Goal: Task Accomplishment & Management: Manage account settings

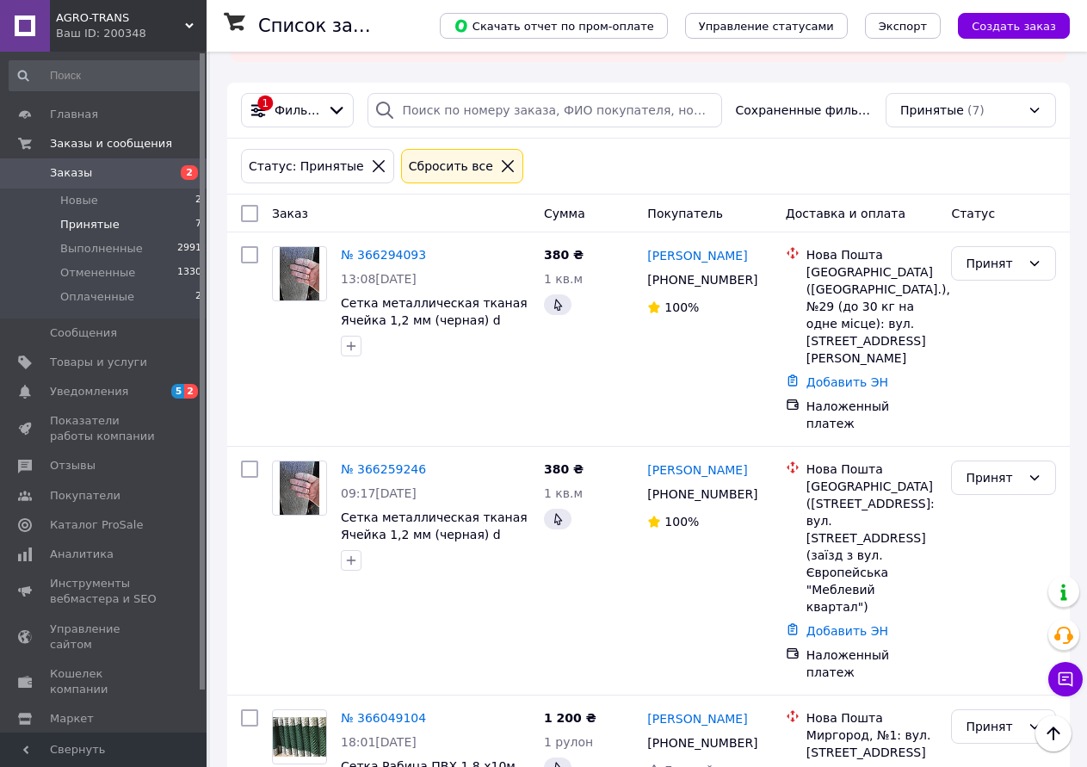
scroll to position [129, 0]
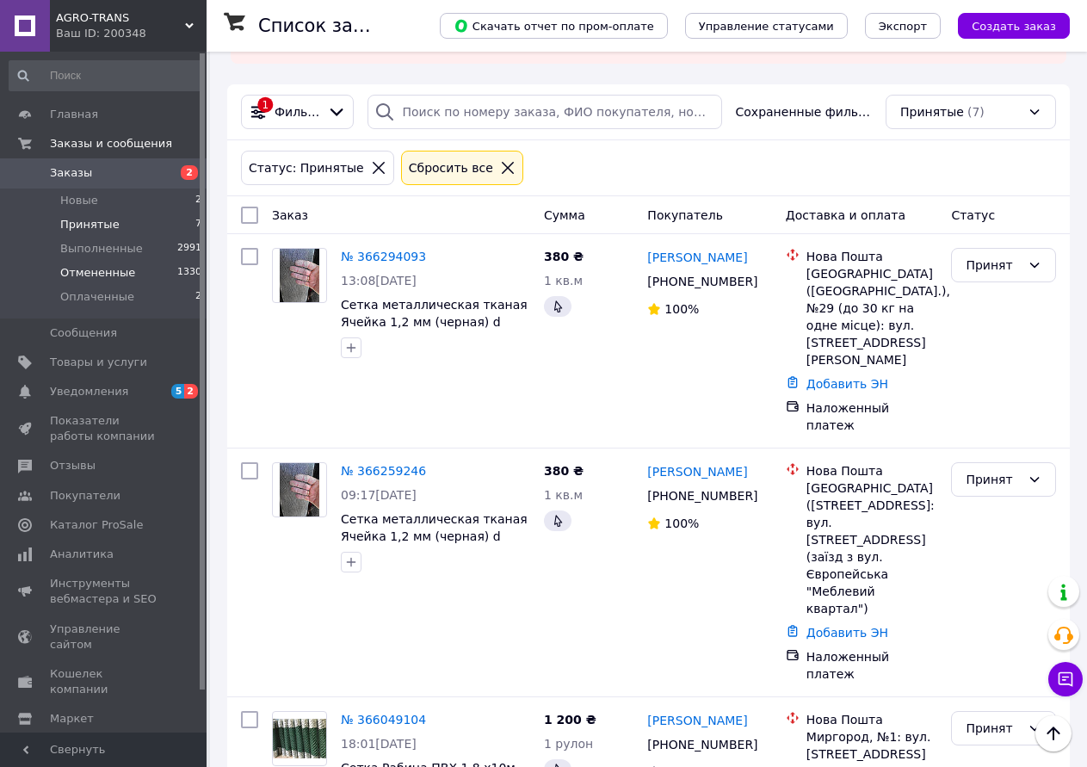
click at [108, 266] on span "Отмененные" at bounding box center [97, 272] width 75 height 15
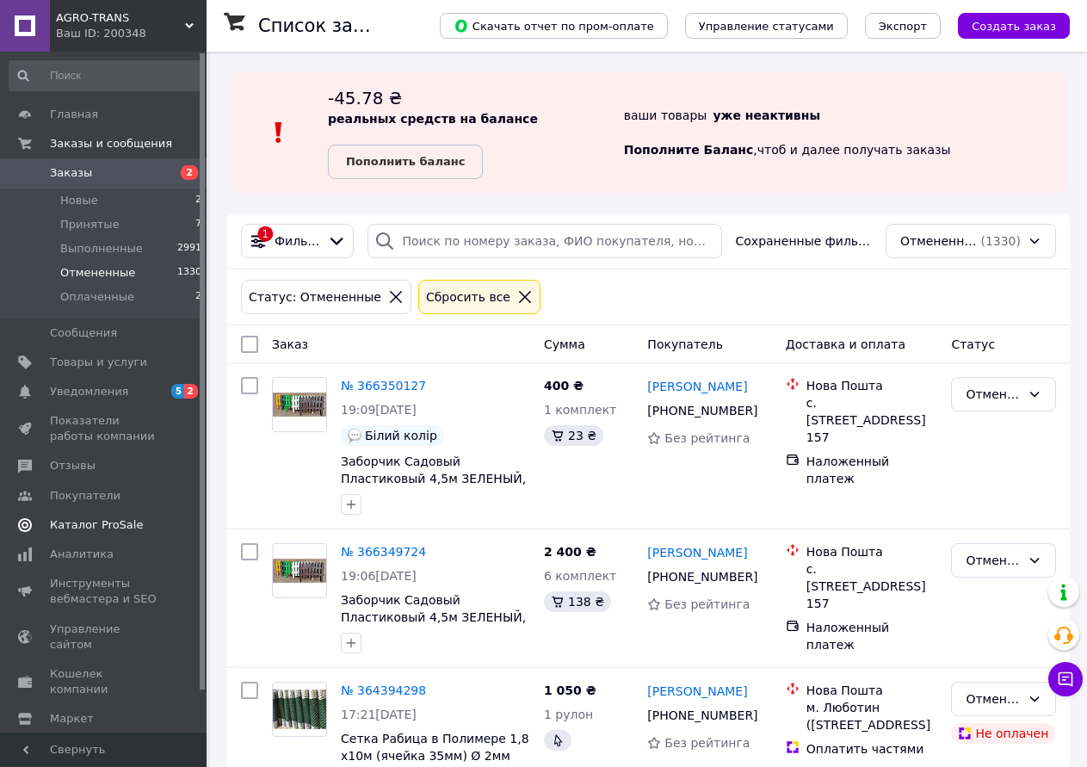
click at [56, 523] on span "Каталог ProSale" at bounding box center [96, 524] width 93 height 15
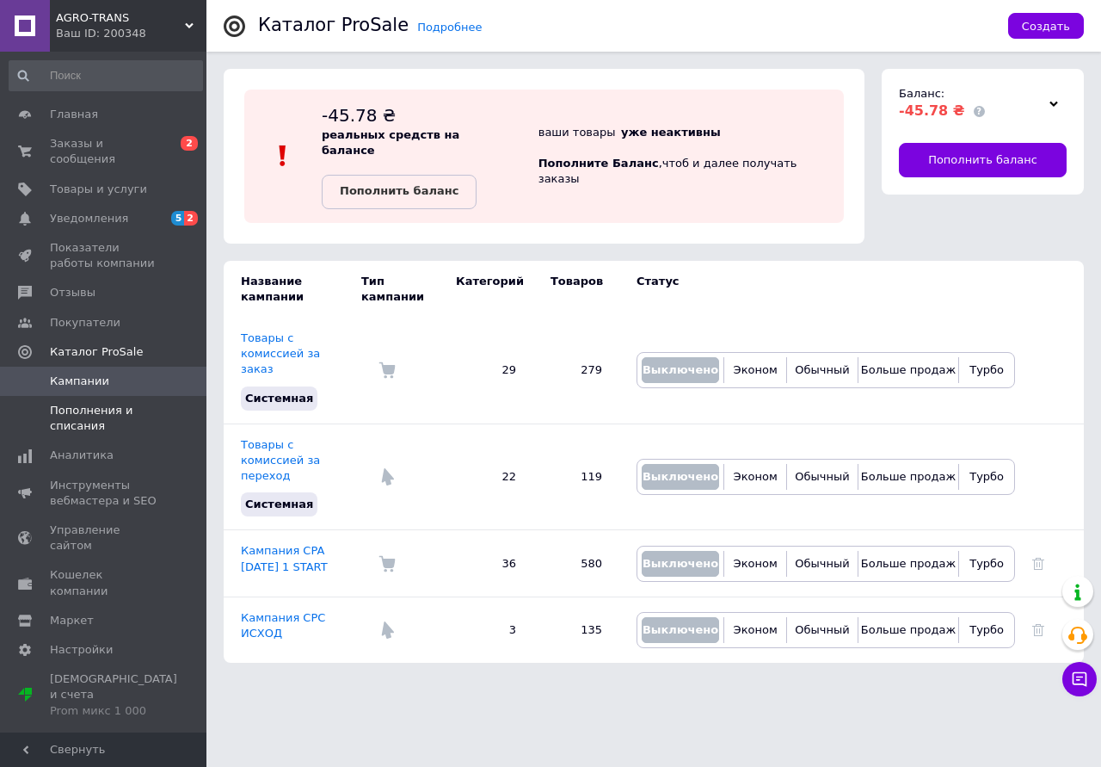
click at [77, 410] on span "Пополнения и списания" at bounding box center [104, 418] width 109 height 31
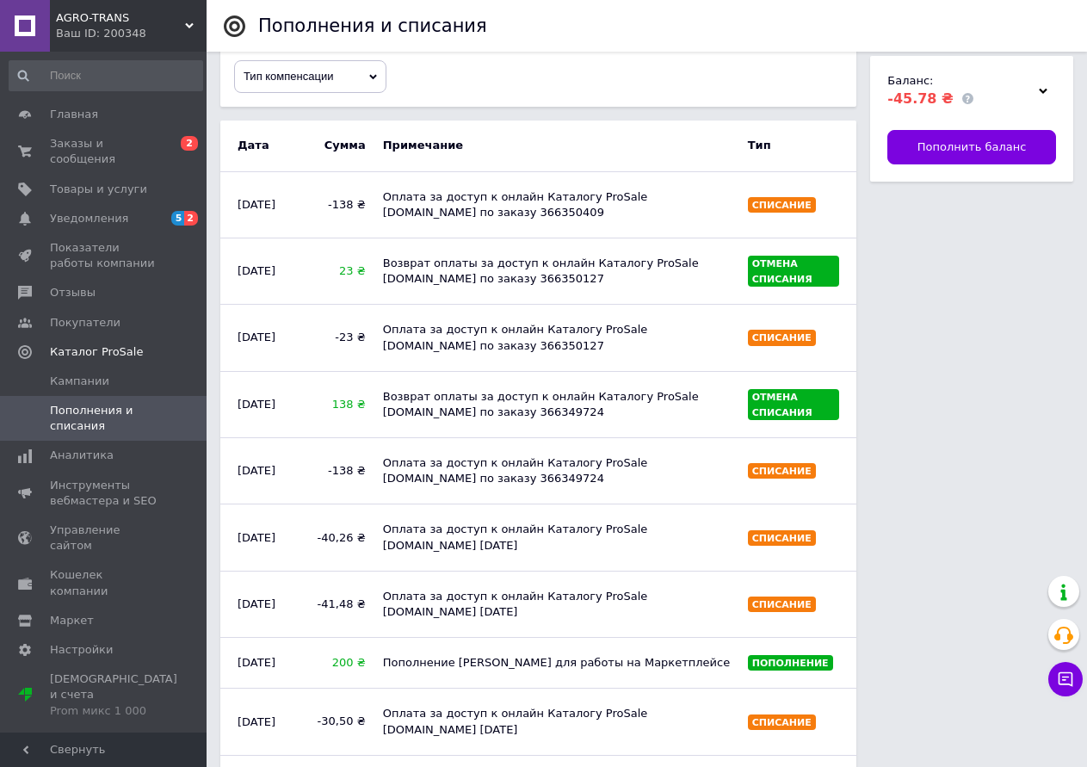
scroll to position [230, 0]
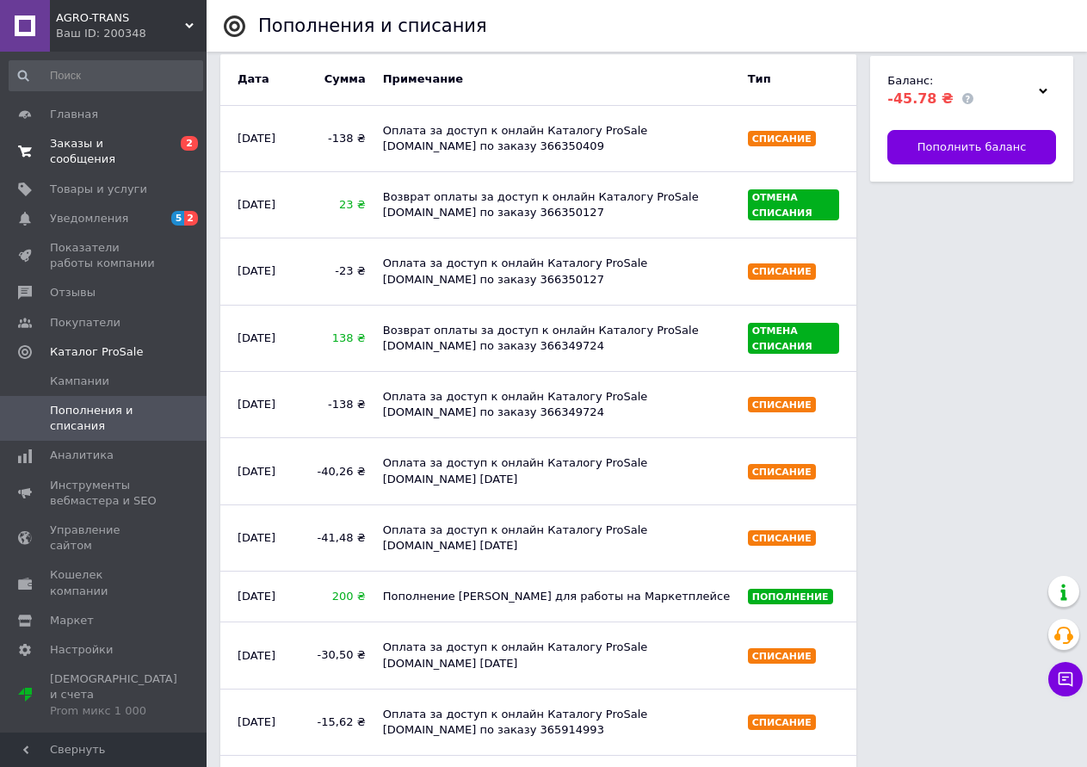
click at [123, 137] on span "Заказы и сообщения" at bounding box center [104, 151] width 109 height 31
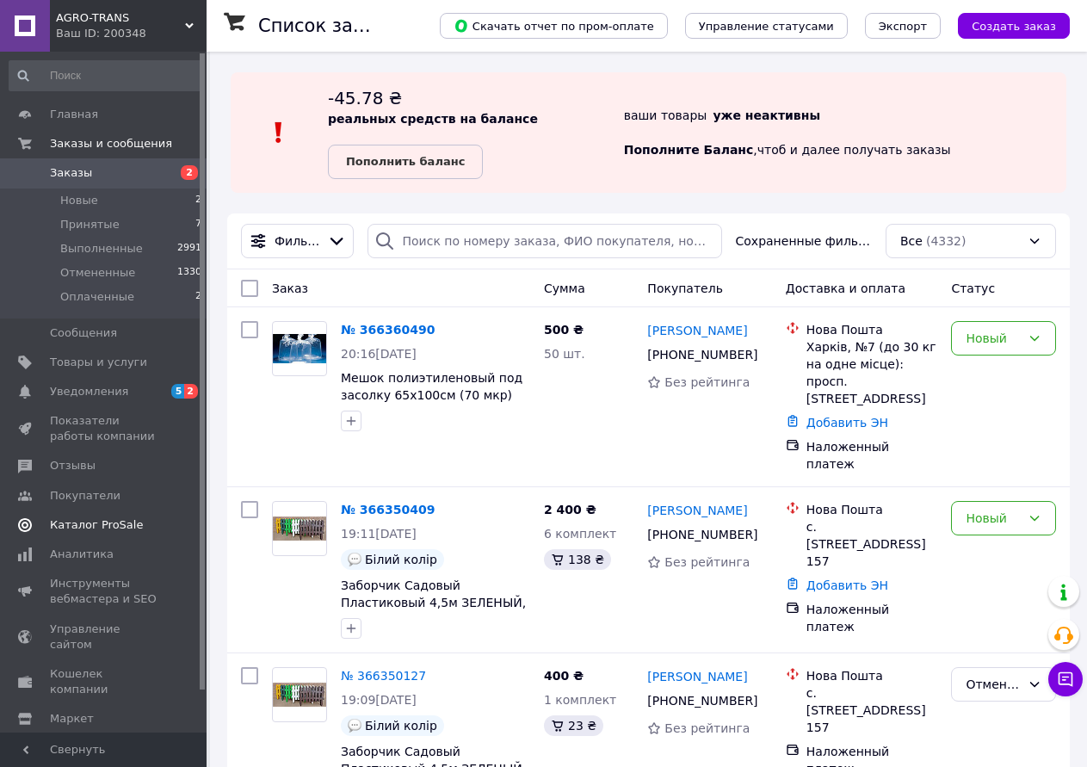
click at [115, 521] on span "Каталог ProSale" at bounding box center [96, 524] width 93 height 15
